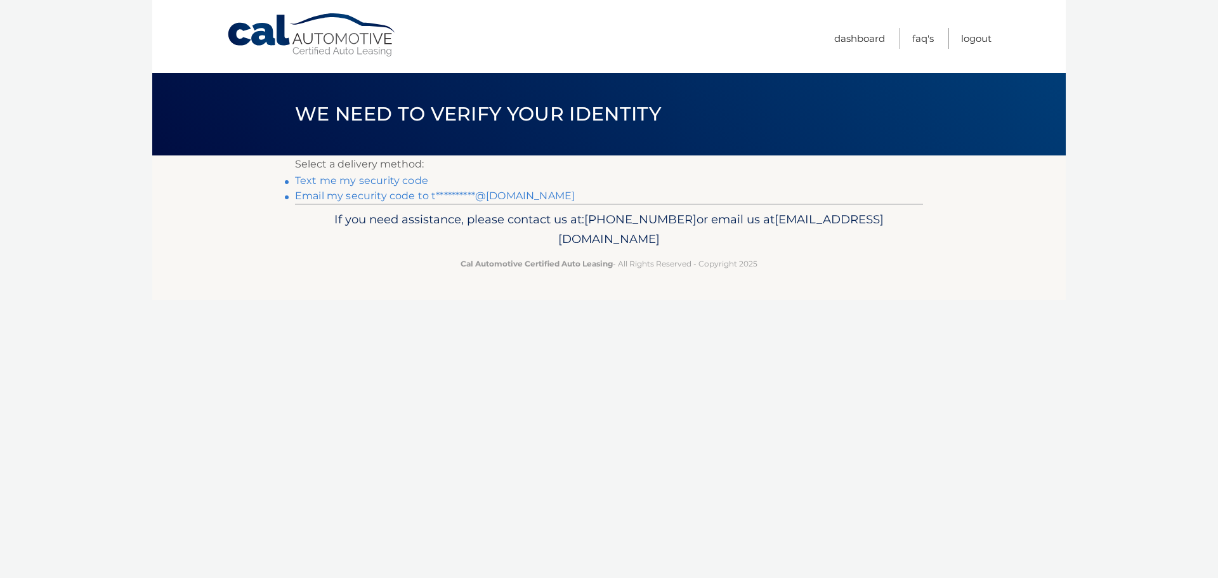
click at [344, 197] on link "**********" at bounding box center [435, 196] width 280 height 12
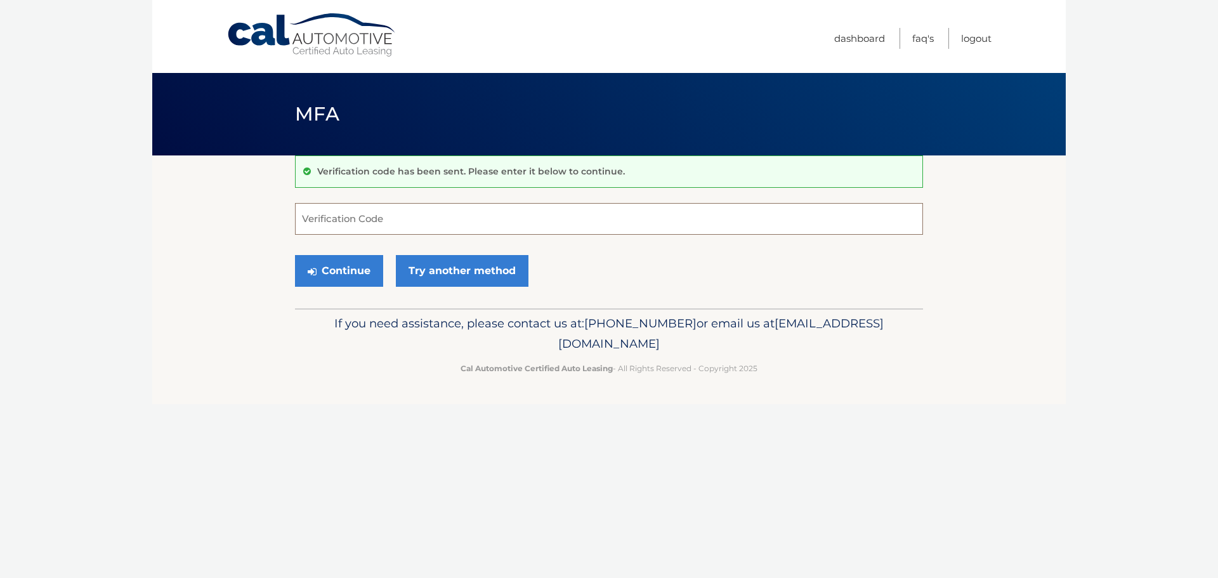
click at [442, 216] on input "Verification Code" at bounding box center [609, 219] width 628 height 32
paste input "637642"
click at [330, 270] on button "Continue" at bounding box center [339, 271] width 88 height 32
drag, startPoint x: 340, startPoint y: 221, endPoint x: 346, endPoint y: 220, distance: 6.5
click at [341, 221] on input "637642" at bounding box center [609, 219] width 628 height 32
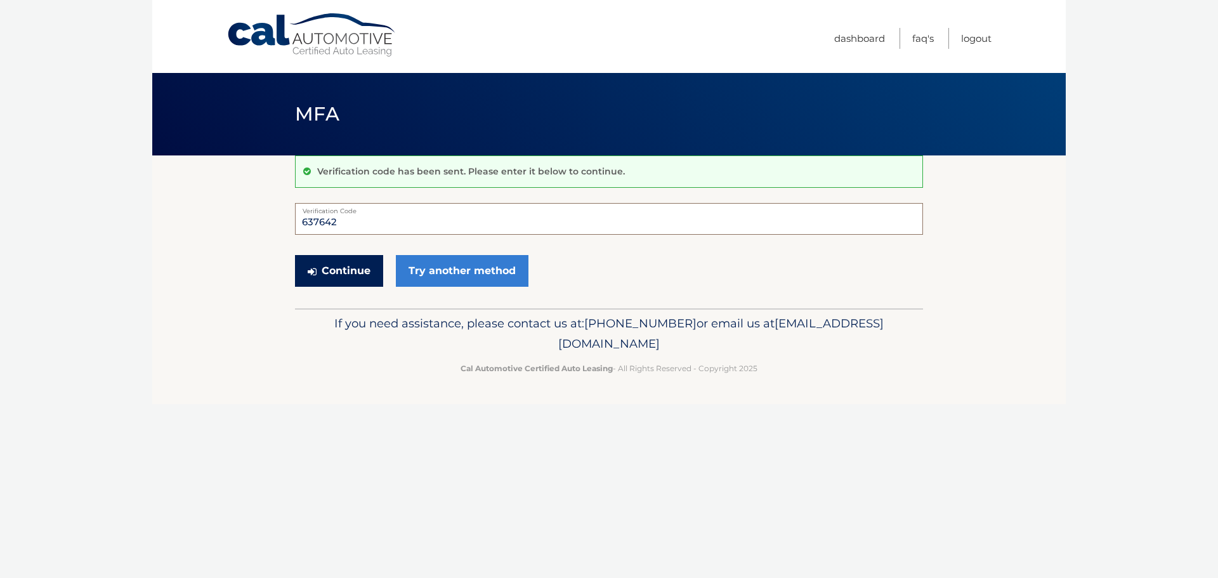
type input "637642"
click at [347, 270] on button "Continue" at bounding box center [339, 271] width 88 height 32
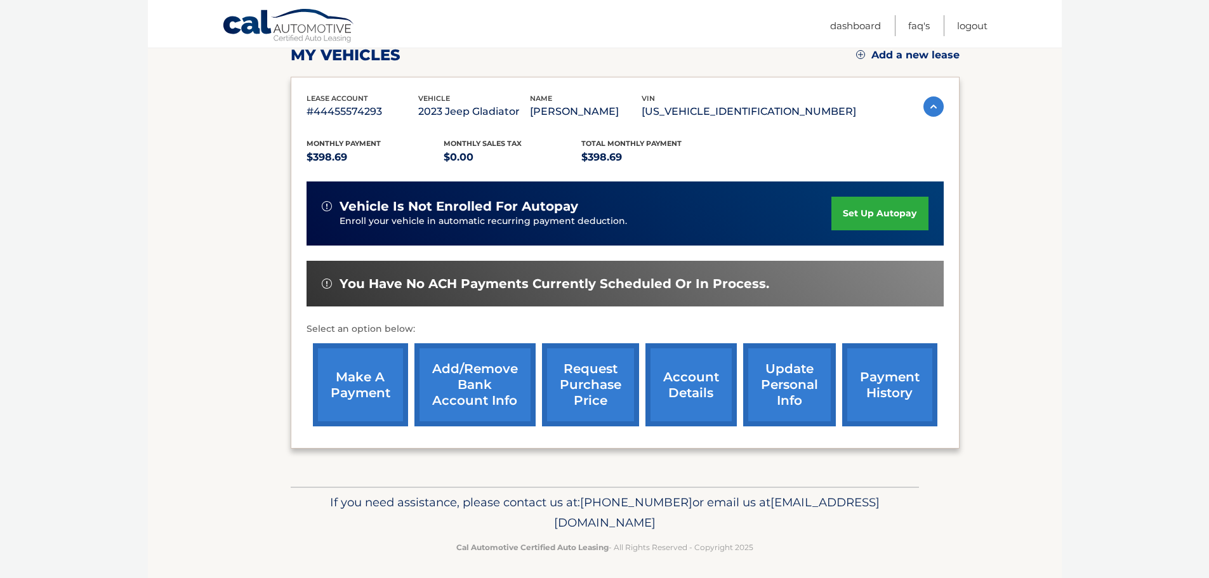
scroll to position [191, 0]
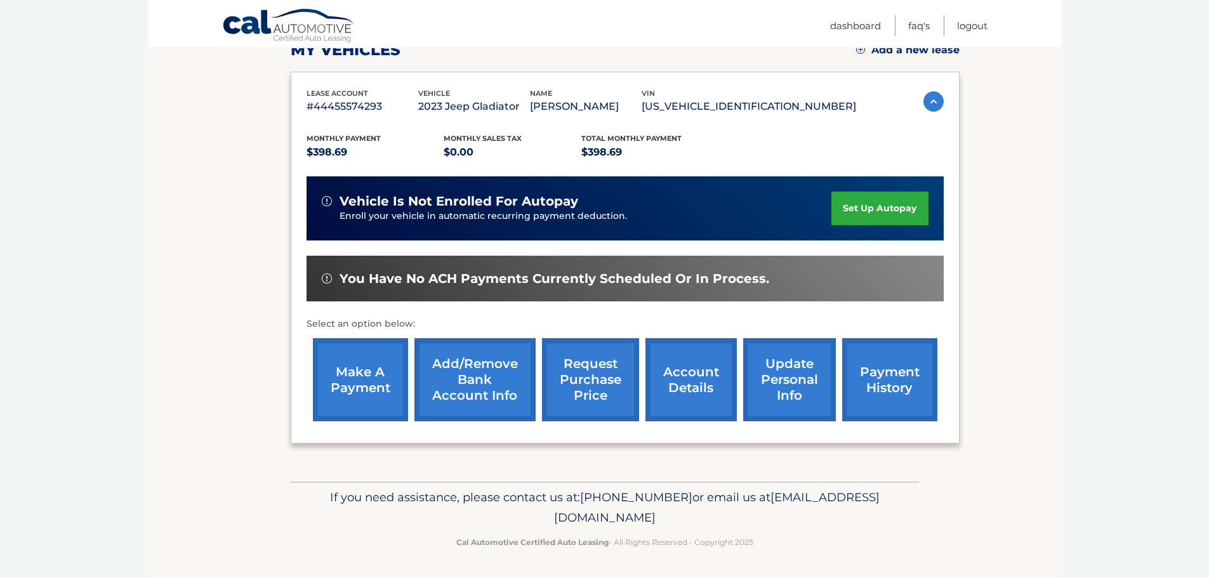
click at [362, 382] on link "make a payment" at bounding box center [360, 379] width 95 height 83
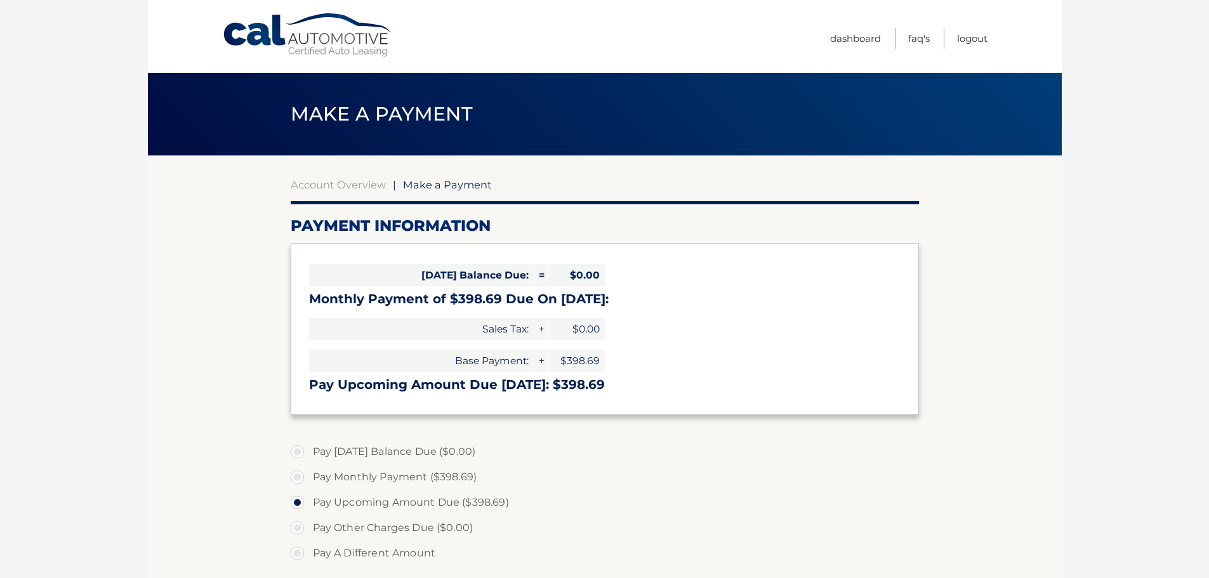
select select "Yjc4Y2E1YTMtYjA1ZS00YzJiLTk3MGMtYWU3OGYwMGVhYjBh"
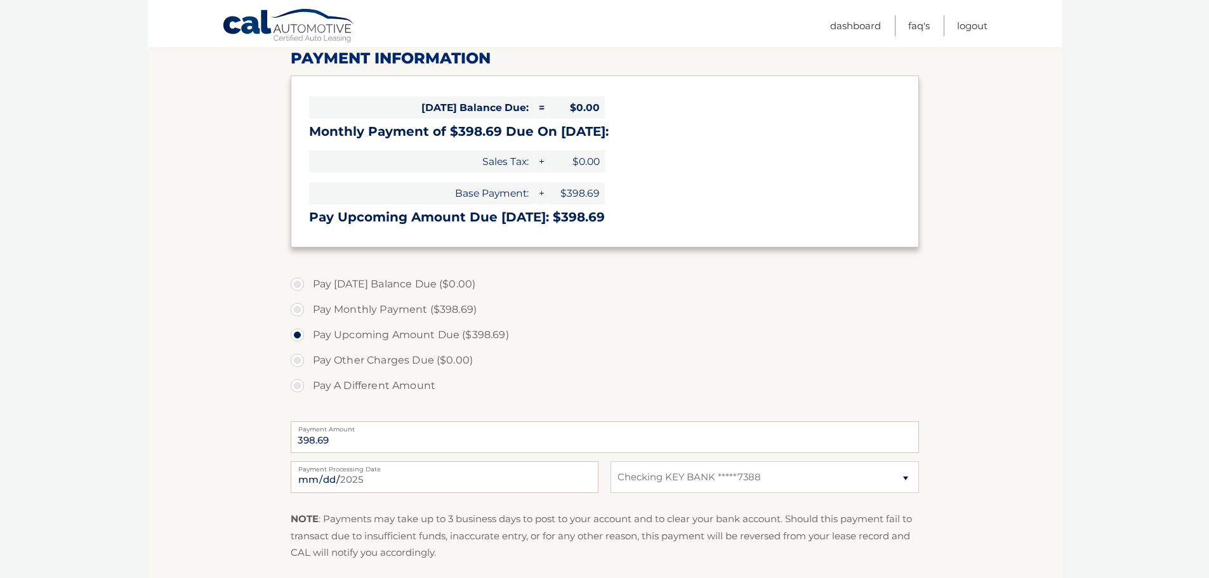
scroll to position [190, 0]
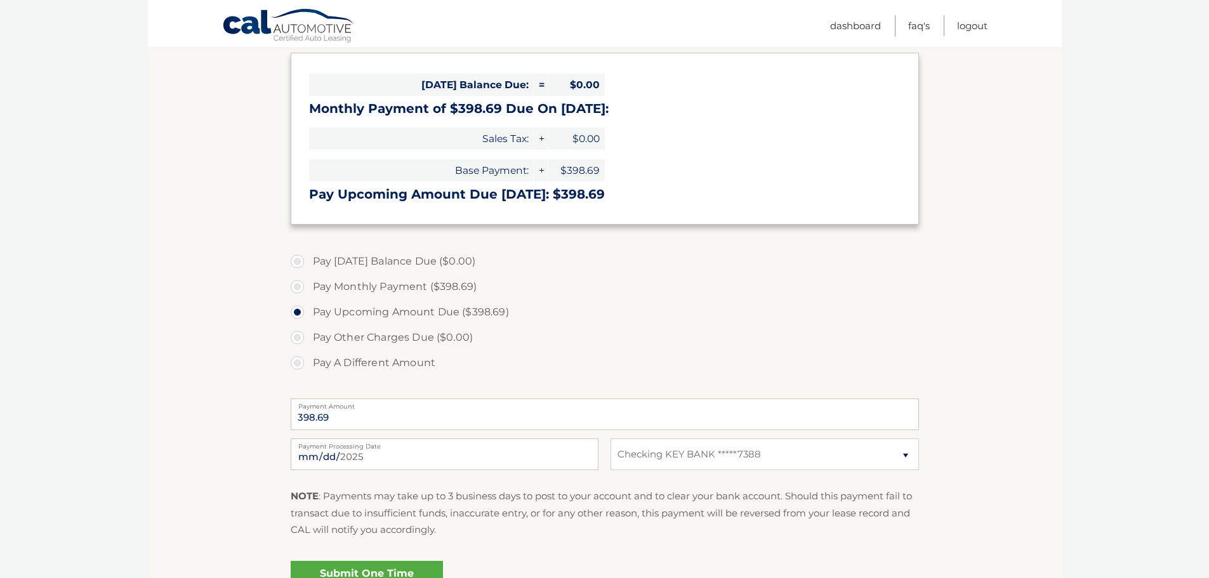
click at [302, 287] on label "Pay Monthly Payment ($398.69)" at bounding box center [605, 286] width 628 height 25
click at [302, 287] on input "Pay Monthly Payment ($398.69)" at bounding box center [302, 284] width 13 height 20
radio input "true"
click at [402, 459] on input "2025-08-10" at bounding box center [445, 454] width 308 height 32
type input "2025-08-14"
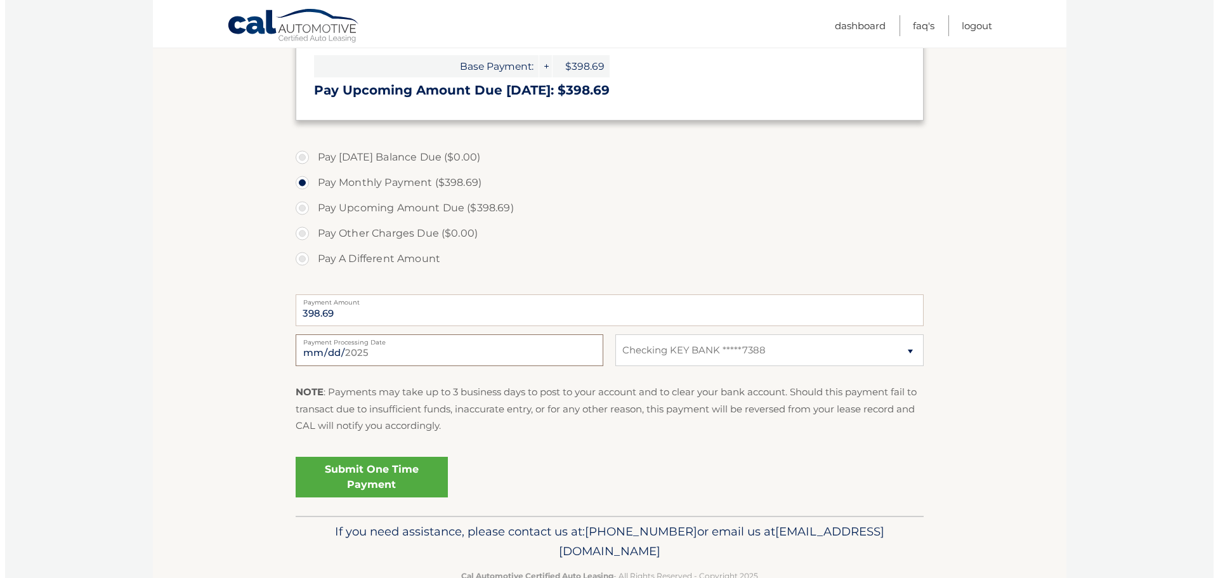
scroll to position [317, 0]
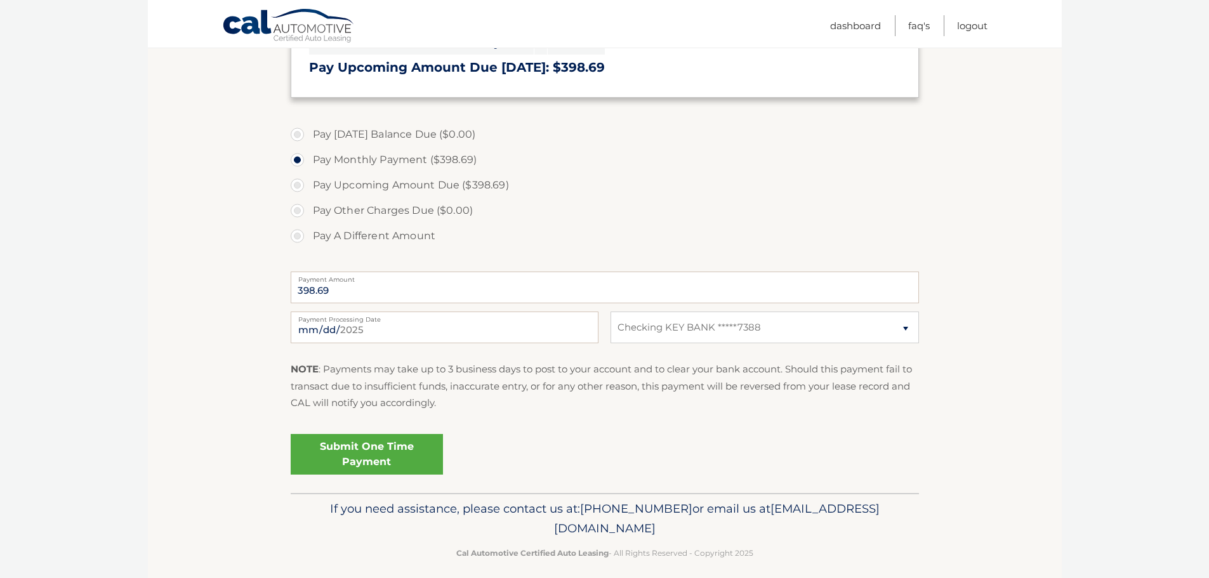
click at [395, 453] on link "Submit One Time Payment" at bounding box center [367, 454] width 152 height 41
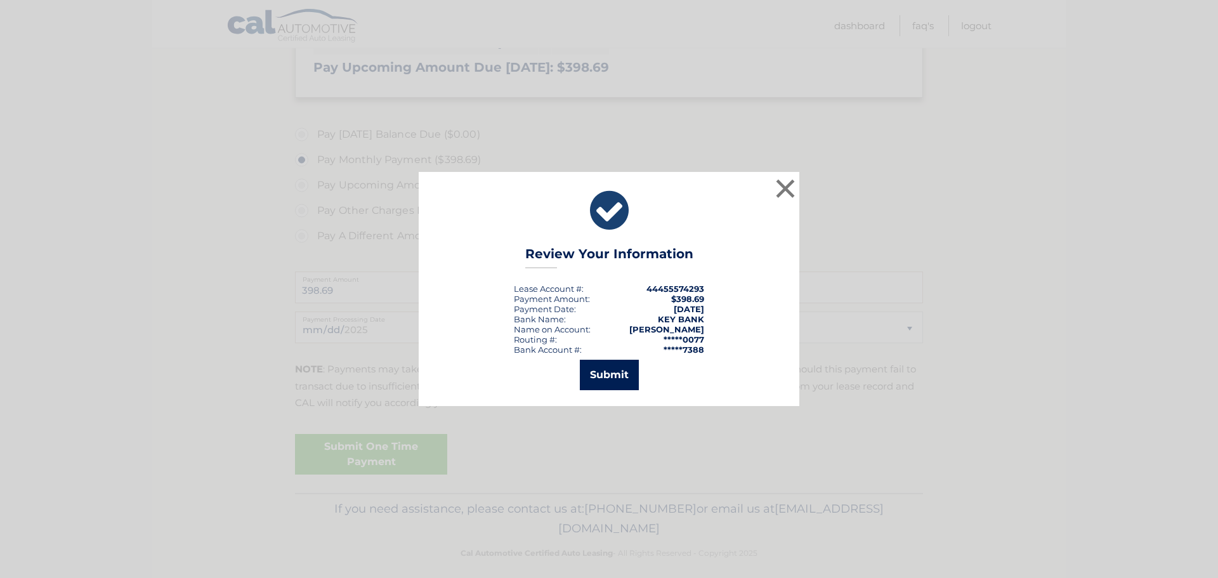
click at [605, 372] on button "Submit" at bounding box center [609, 375] width 59 height 30
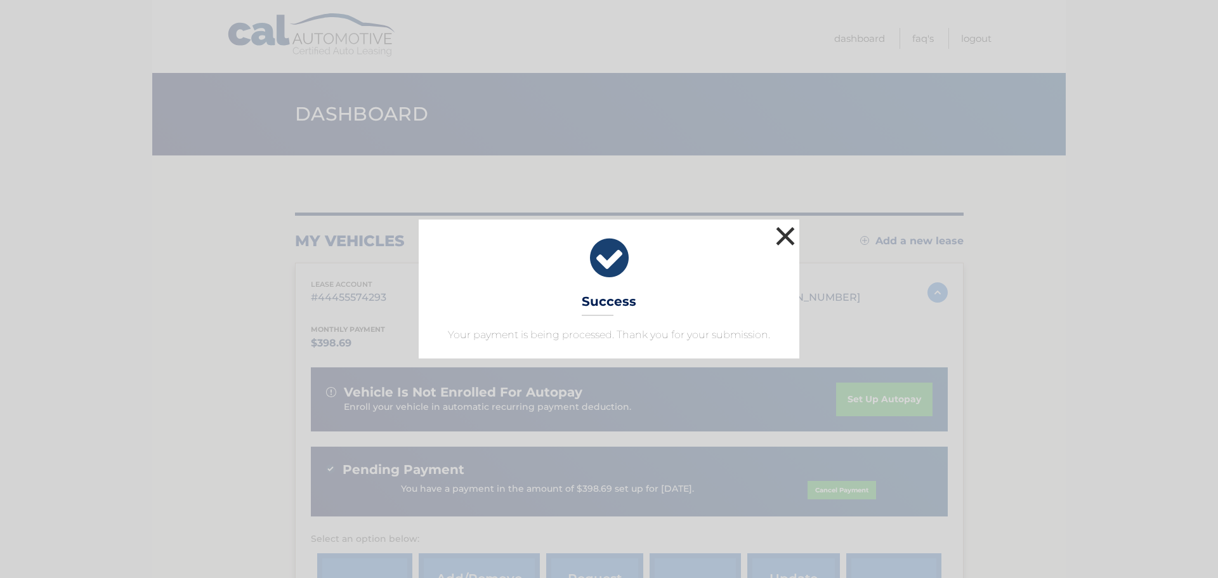
click at [783, 234] on button "×" at bounding box center [785, 235] width 25 height 25
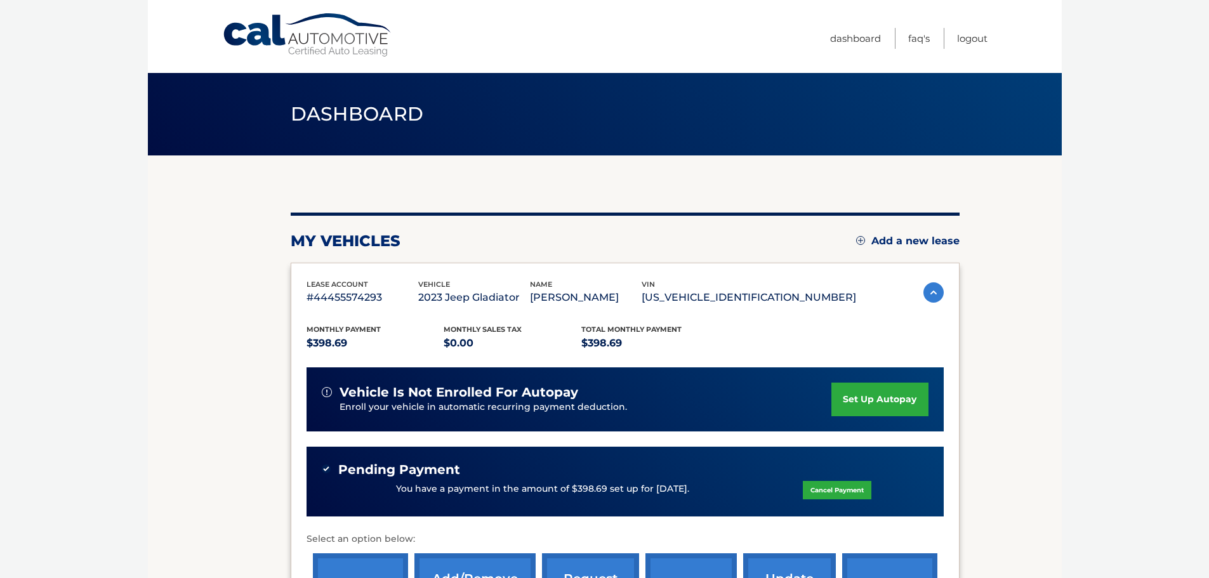
click at [1113, 206] on body "Cal Automotive Menu Dashboard FAQ's Logout" at bounding box center [604, 289] width 1209 height 578
drag, startPoint x: 565, startPoint y: 1, endPoint x: 988, endPoint y: 35, distance: 424.6
click at [988, 35] on div "Cal Automotive Menu Dashboard FAQ's Logout" at bounding box center [605, 36] width 914 height 73
click at [975, 45] on link "Logout" at bounding box center [972, 38] width 30 height 21
